Goal: Navigation & Orientation: Find specific page/section

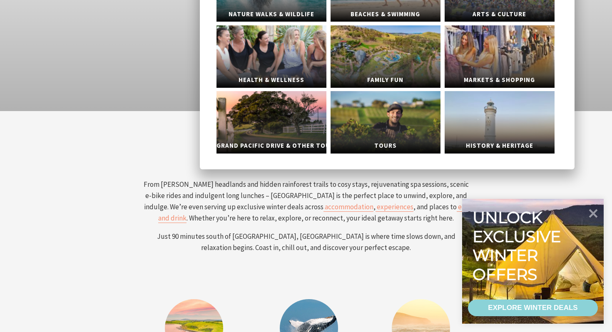
scroll to position [172, 0]
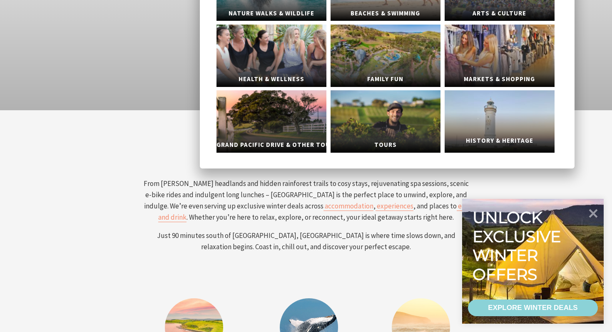
click at [499, 119] on link "History & Heritage" at bounding box center [499, 121] width 110 height 62
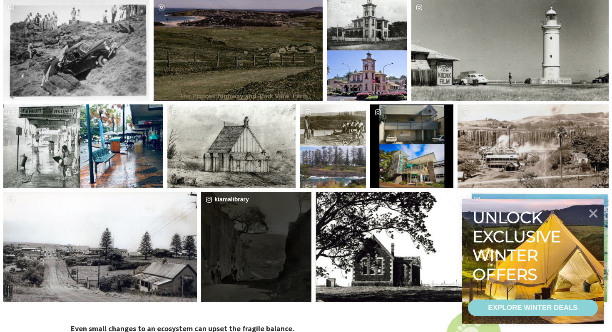
scroll to position [2022, 0]
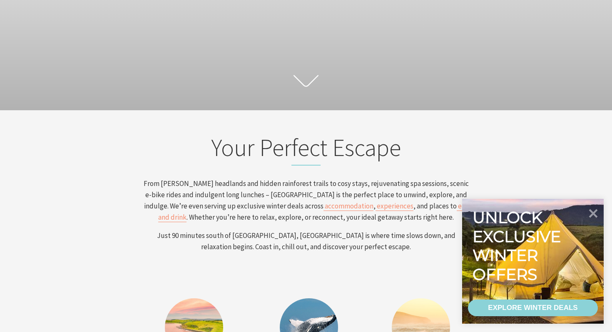
scroll to position [133, 605]
